Goal: Navigation & Orientation: Find specific page/section

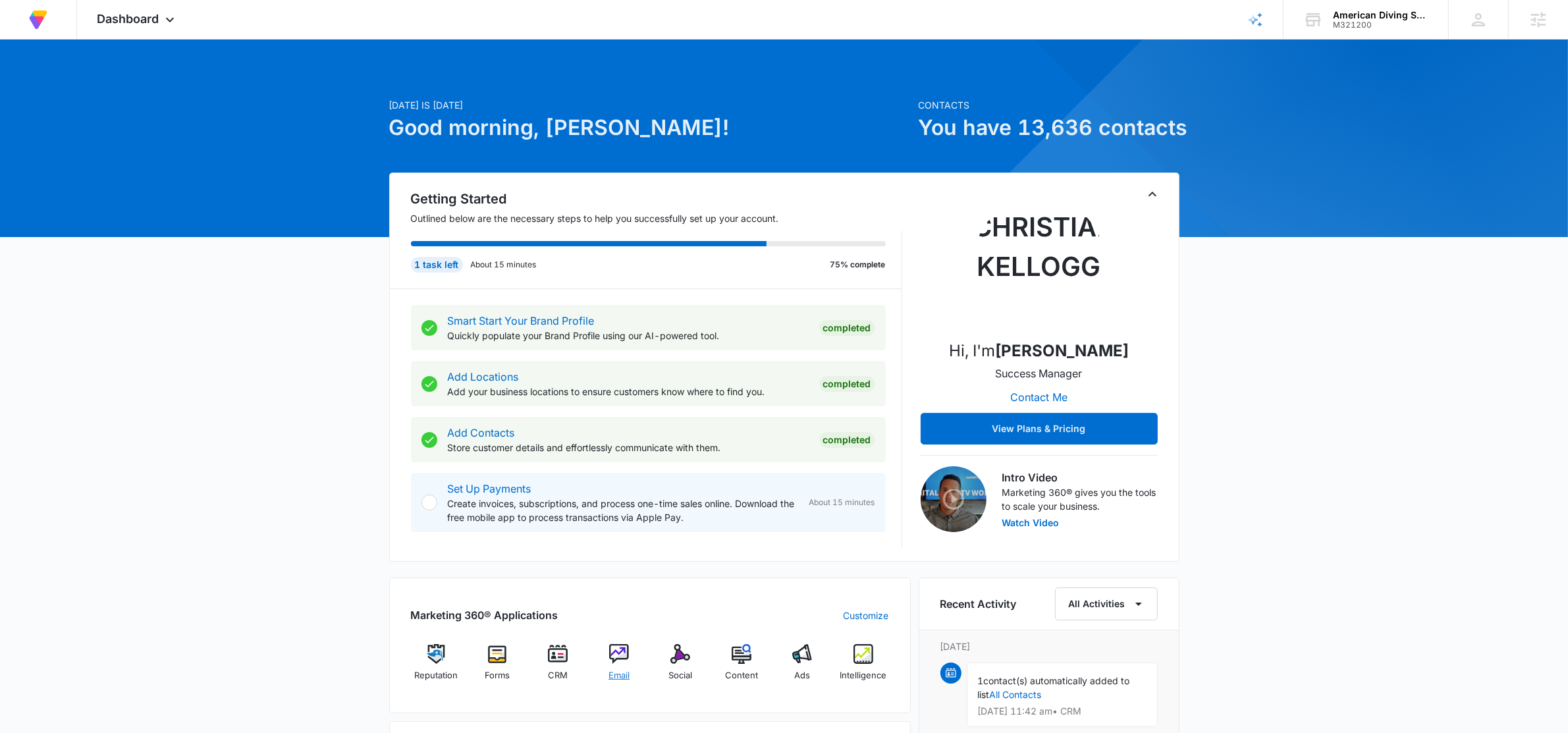
click at [616, 663] on img at bounding box center [618, 653] width 20 height 20
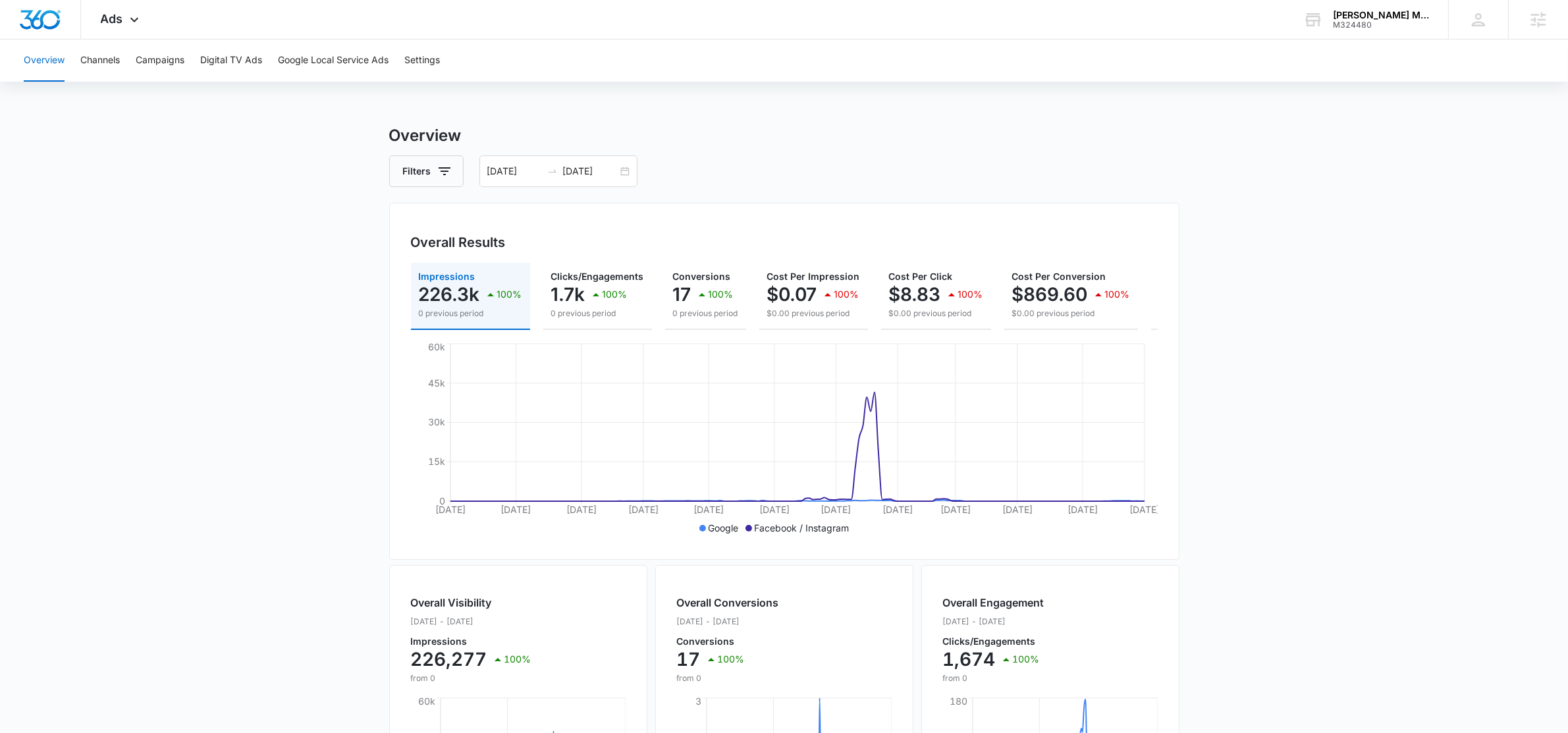
scroll to position [0, 156]
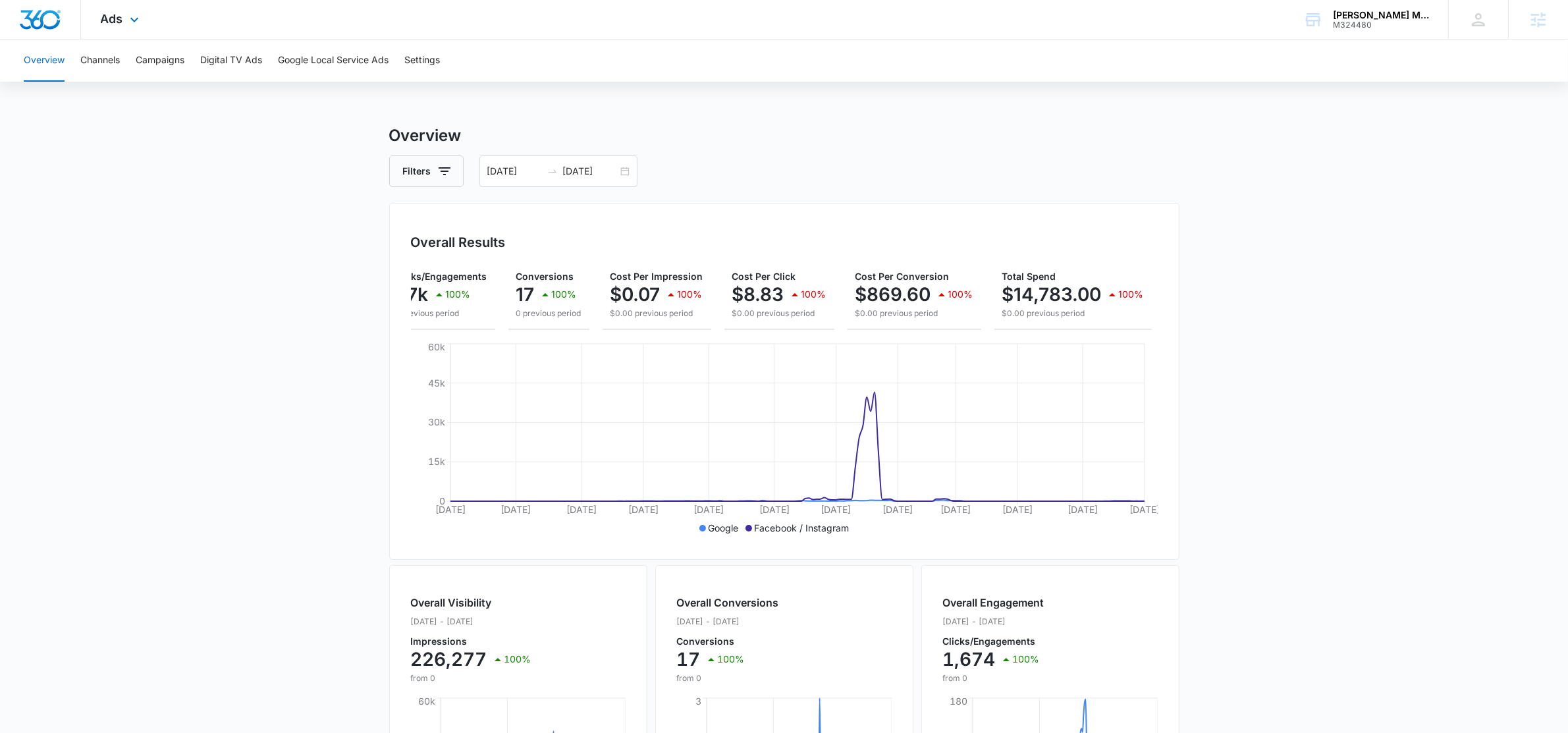
click at [124, 21] on div "Ads Apps Reputation Websites Forms CRM Email Social Shop Payments POS Content A…" at bounding box center [121, 19] width 81 height 39
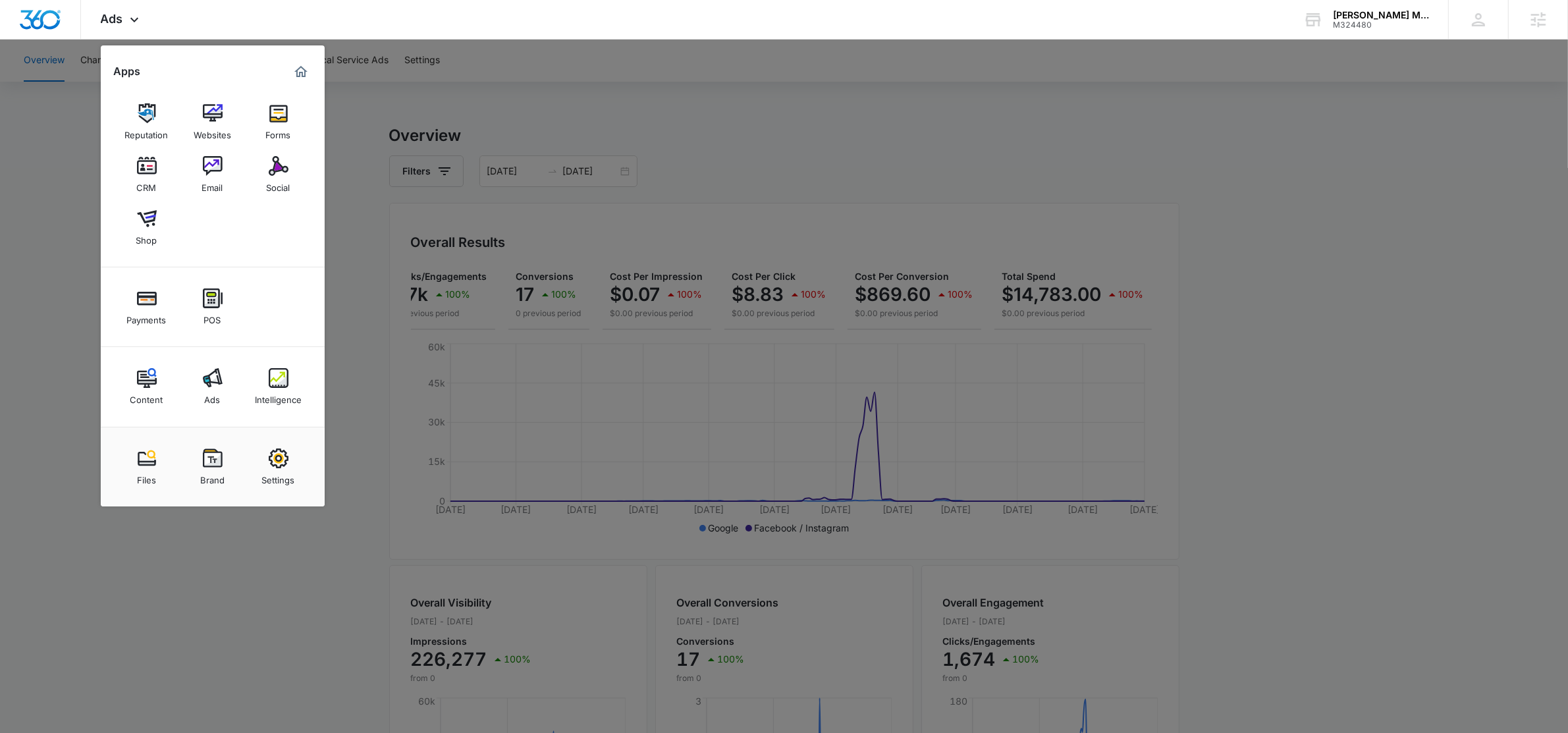
click at [345, 95] on div at bounding box center [784, 366] width 1568 height 733
